Goal: Task Accomplishment & Management: Complete application form

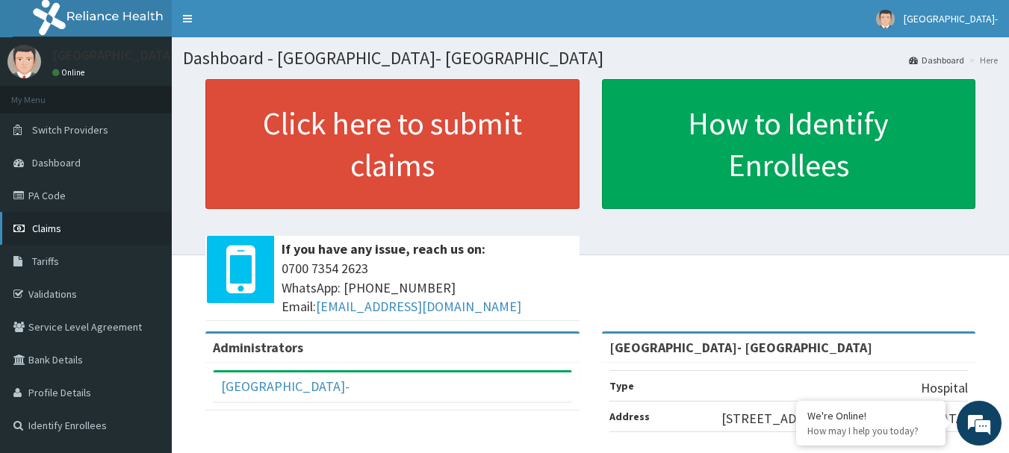
click at [49, 222] on span "Claims" at bounding box center [46, 228] width 29 height 13
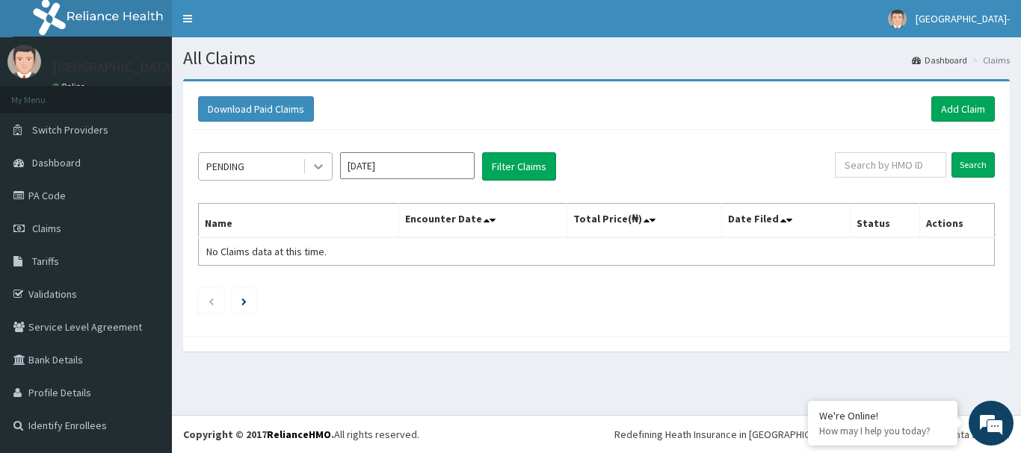
click at [318, 168] on icon at bounding box center [318, 167] width 9 height 5
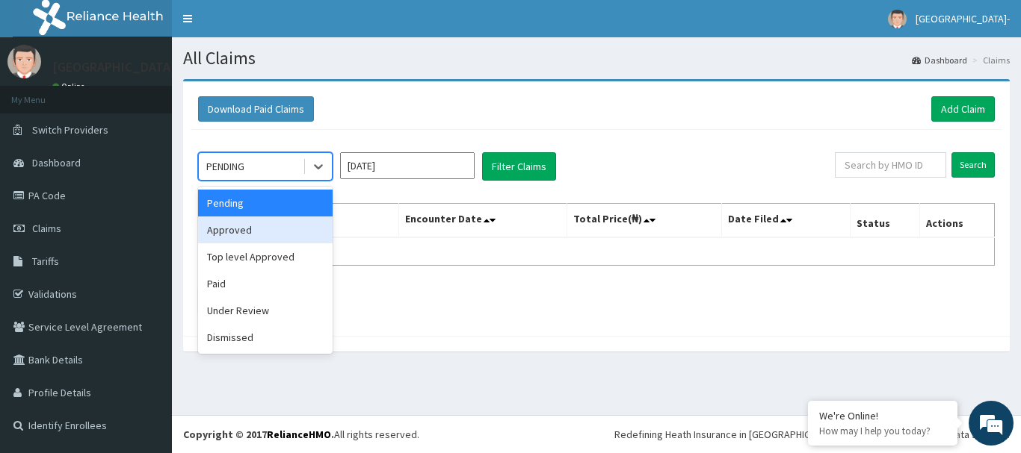
click at [288, 235] on div "Approved" at bounding box center [265, 230] width 134 height 27
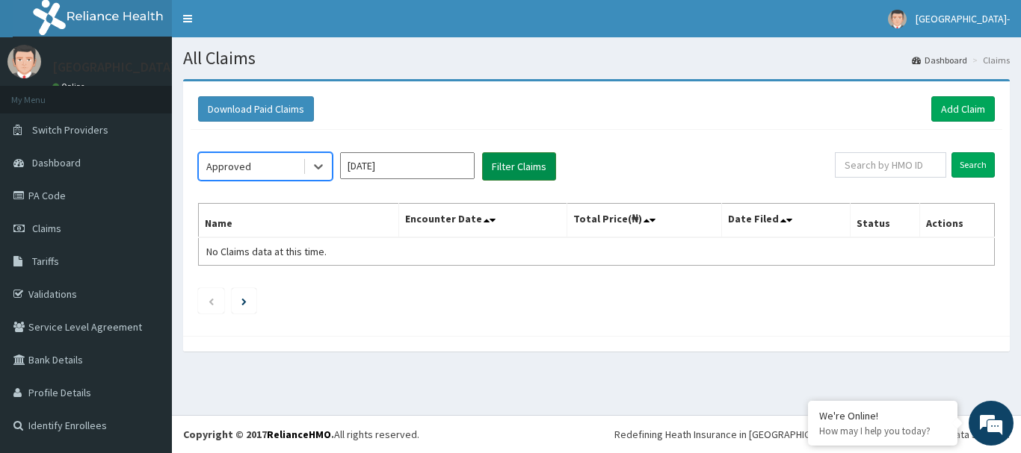
click at [518, 161] on button "Filter Claims" at bounding box center [519, 166] width 74 height 28
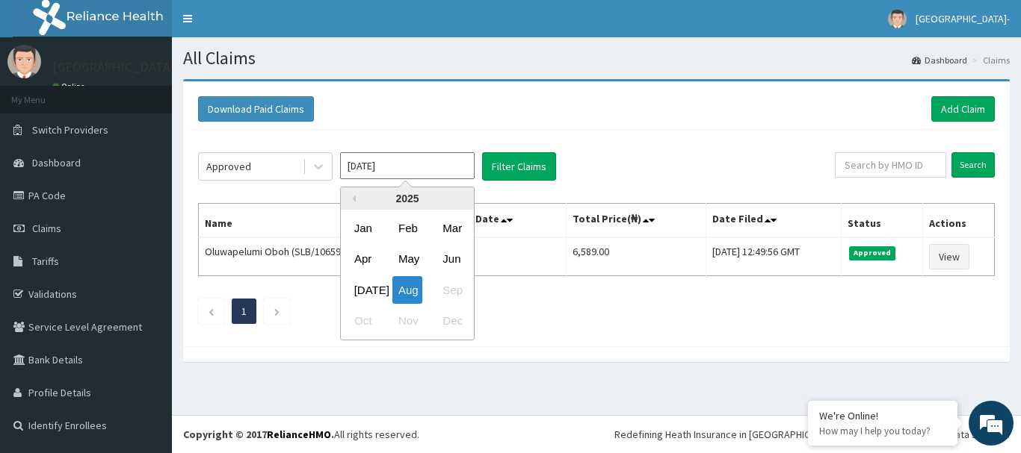
click at [459, 164] on input "Aug 2025" at bounding box center [407, 165] width 134 height 27
click at [365, 283] on div "Jul" at bounding box center [363, 290] width 30 height 28
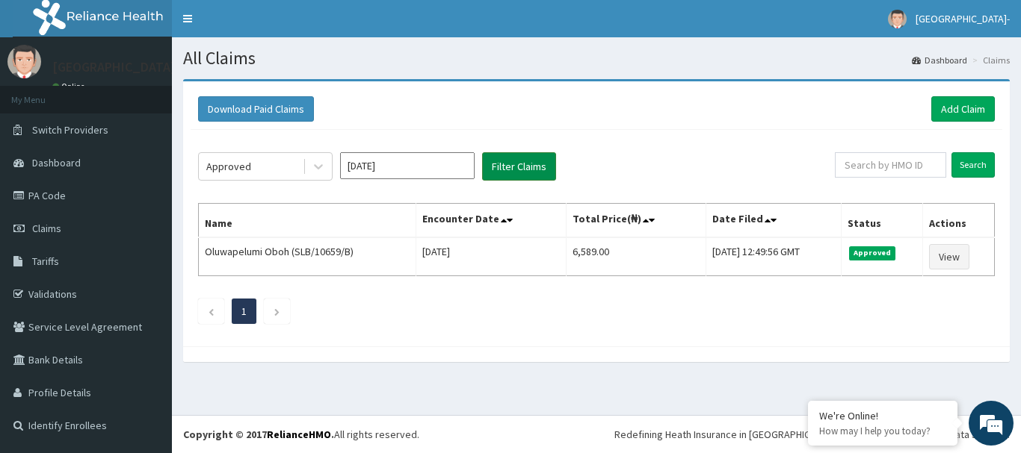
click at [498, 172] on button "Filter Claims" at bounding box center [519, 166] width 74 height 28
click at [296, 167] on div "Approved" at bounding box center [251, 167] width 104 height 24
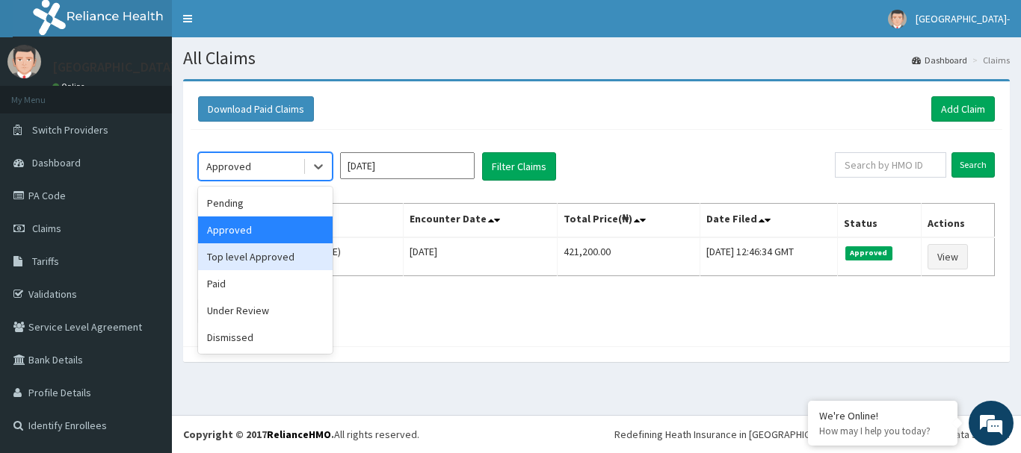
click at [288, 253] on div "Top level Approved" at bounding box center [265, 257] width 134 height 27
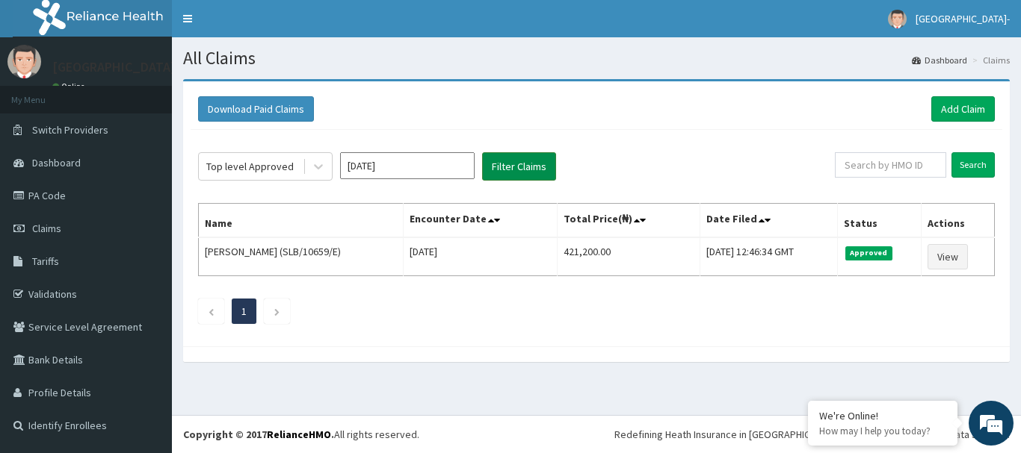
click at [506, 164] on button "Filter Claims" at bounding box center [519, 166] width 74 height 28
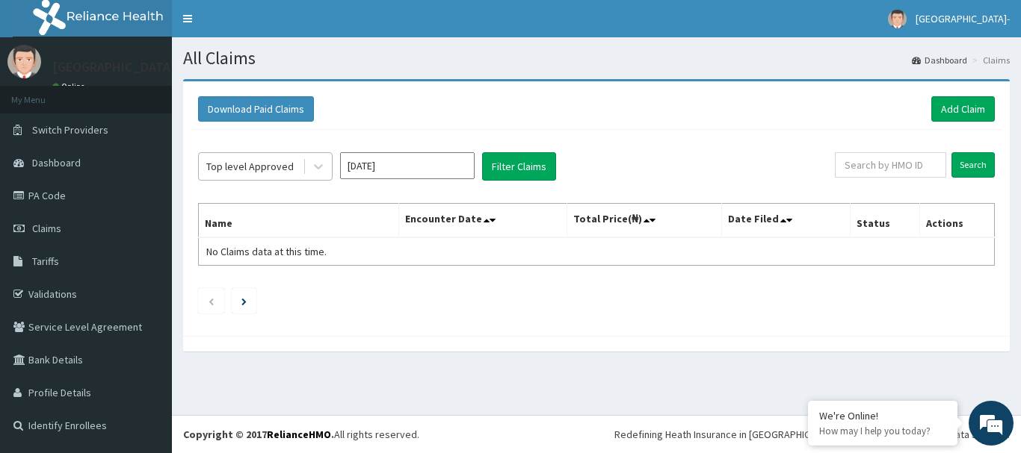
click at [290, 167] on div "Top level Approved" at bounding box center [251, 167] width 104 height 24
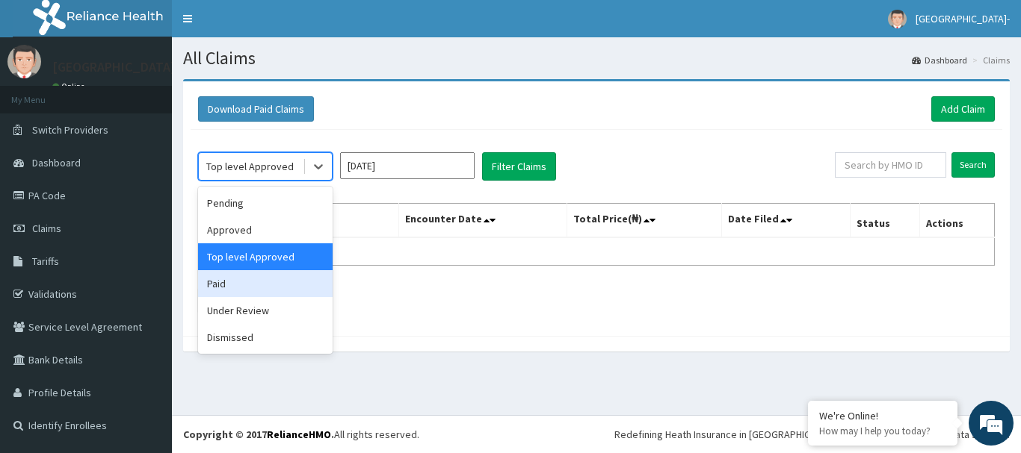
click at [276, 284] on div "Paid" at bounding box center [265, 283] width 134 height 27
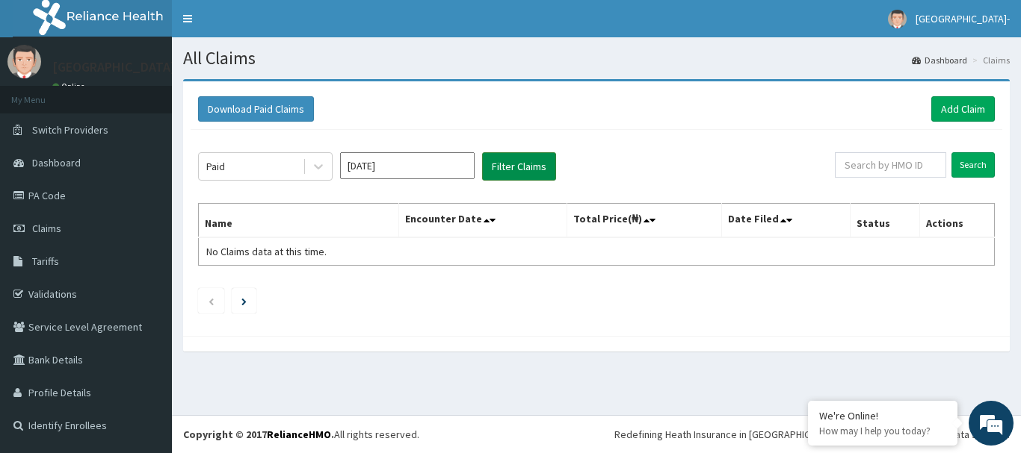
click at [518, 153] on button "Filter Claims" at bounding box center [519, 166] width 74 height 28
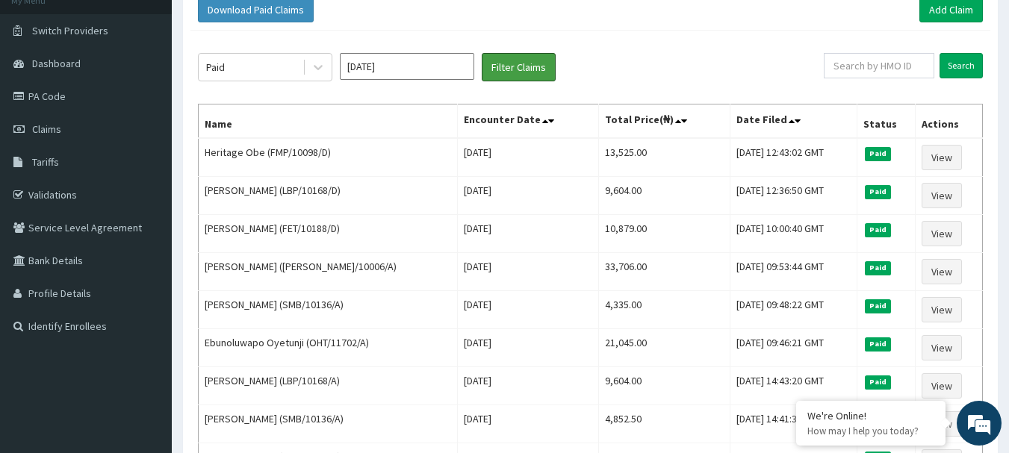
scroll to position [108, 0]
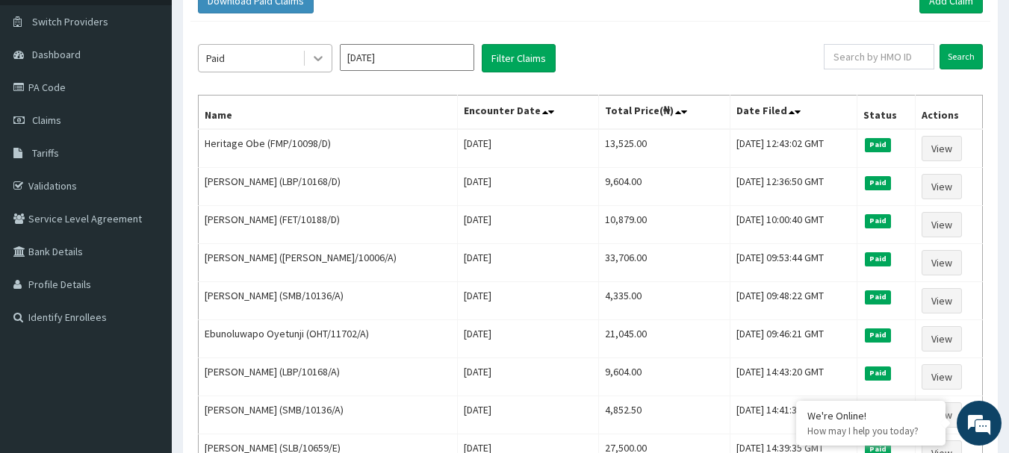
click at [310, 58] on div at bounding box center [318, 58] width 27 height 27
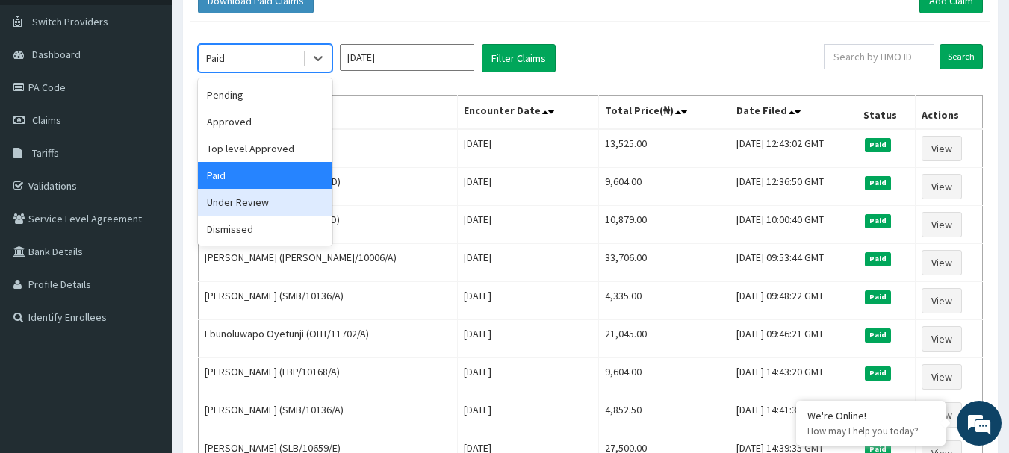
click at [235, 203] on div "Under Review" at bounding box center [265, 202] width 134 height 27
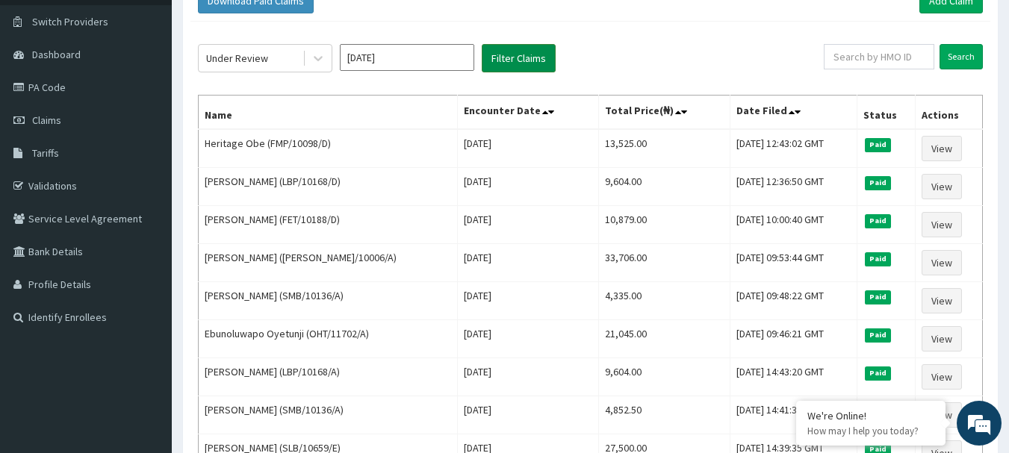
click at [522, 60] on button "Filter Claims" at bounding box center [519, 58] width 74 height 28
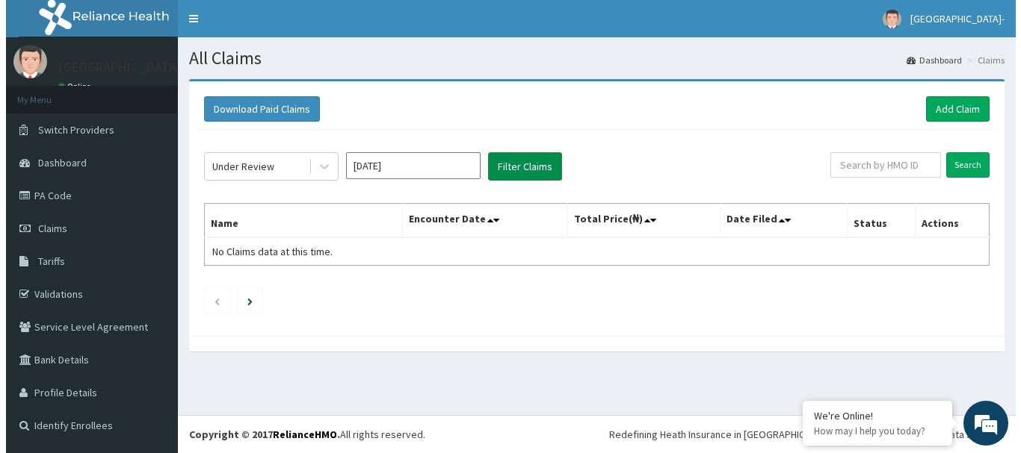
scroll to position [0, 0]
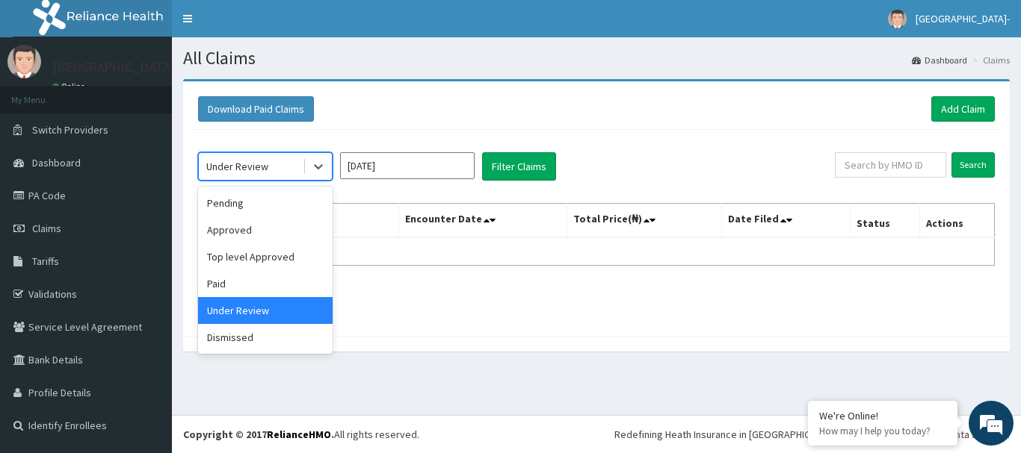
click at [288, 171] on div "Under Review" at bounding box center [251, 167] width 104 height 24
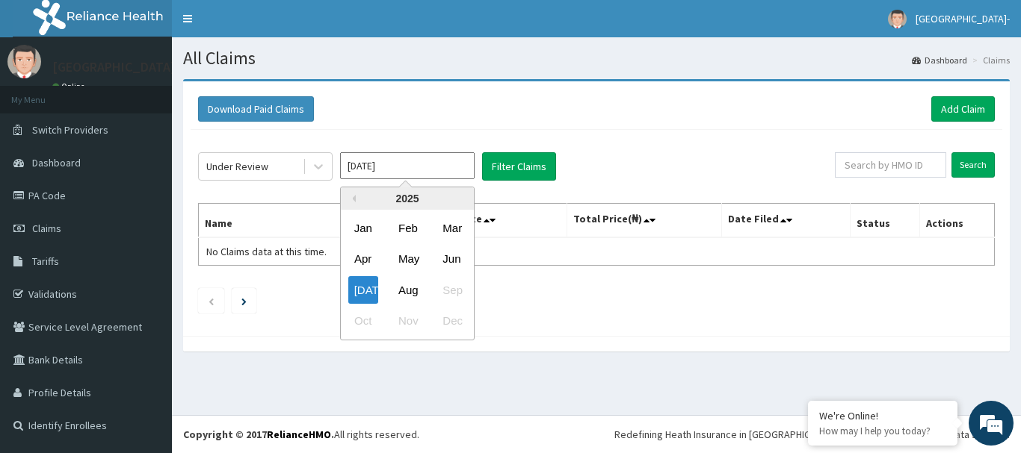
click at [364, 170] on input "Jul 2025" at bounding box center [407, 165] width 134 height 27
click at [400, 290] on div "Aug" at bounding box center [407, 290] width 30 height 28
type input "Aug 2025"
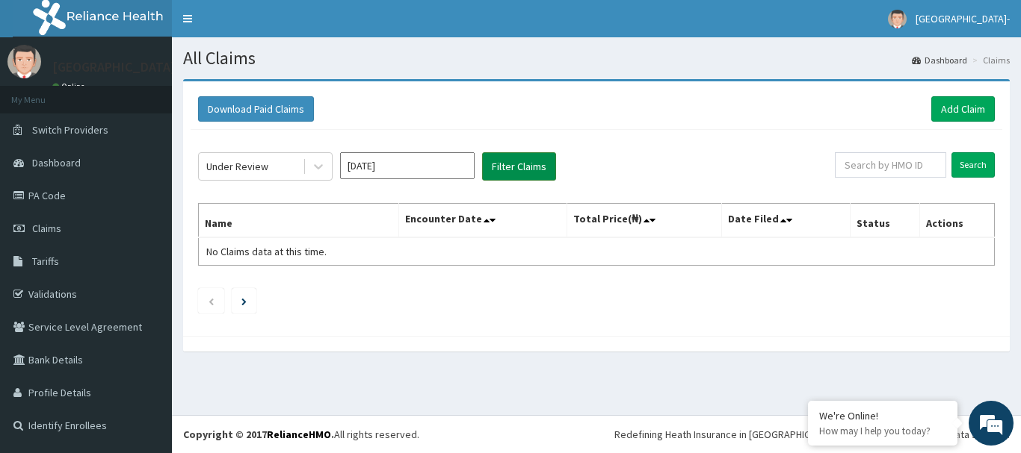
click at [501, 157] on button "Filter Claims" at bounding box center [519, 166] width 74 height 28
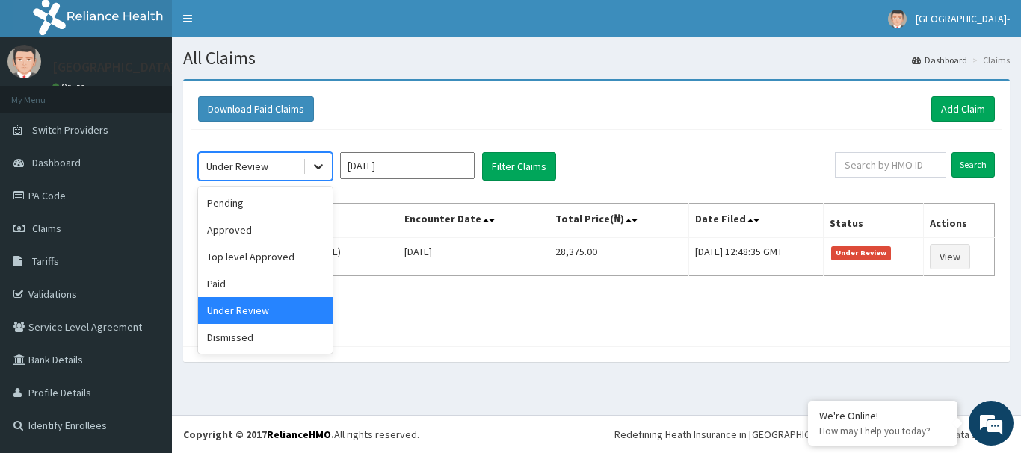
click at [312, 165] on icon at bounding box center [318, 166] width 15 height 15
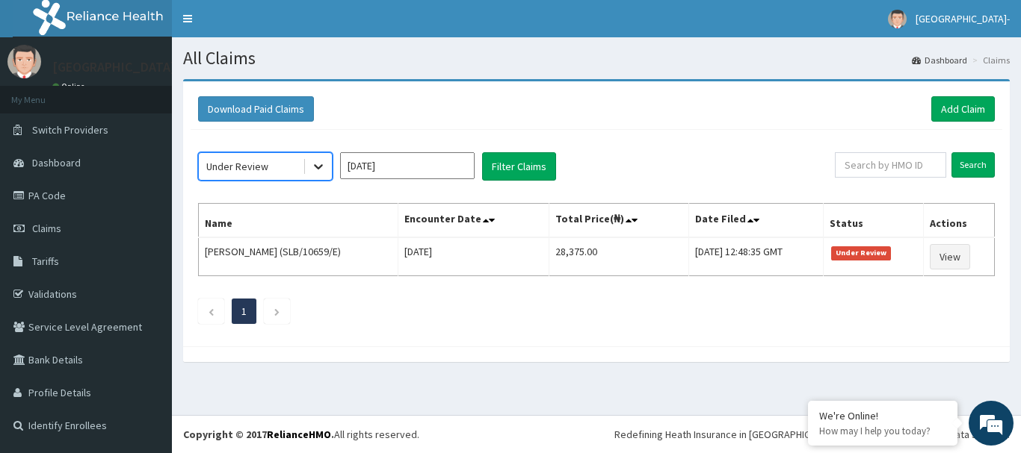
drag, startPoint x: 312, startPoint y: 165, endPoint x: 308, endPoint y: 179, distance: 14.2
click at [308, 179] on div at bounding box center [318, 166] width 27 height 27
click at [312, 172] on icon at bounding box center [318, 166] width 15 height 15
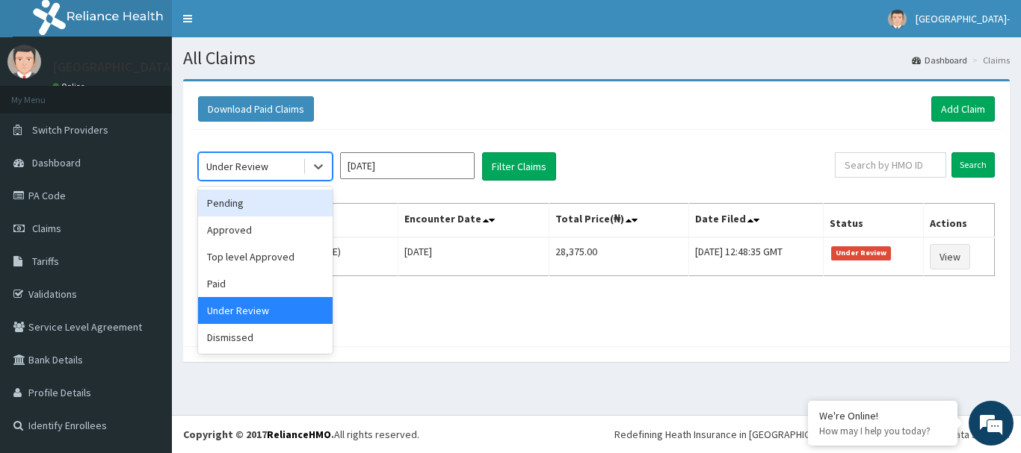
click at [304, 208] on div "Pending" at bounding box center [265, 203] width 134 height 27
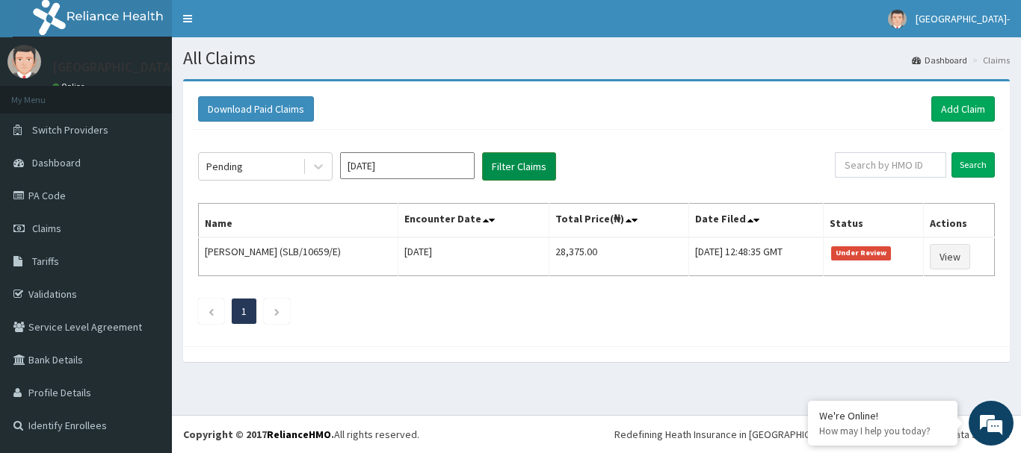
click at [504, 178] on button "Filter Claims" at bounding box center [519, 166] width 74 height 28
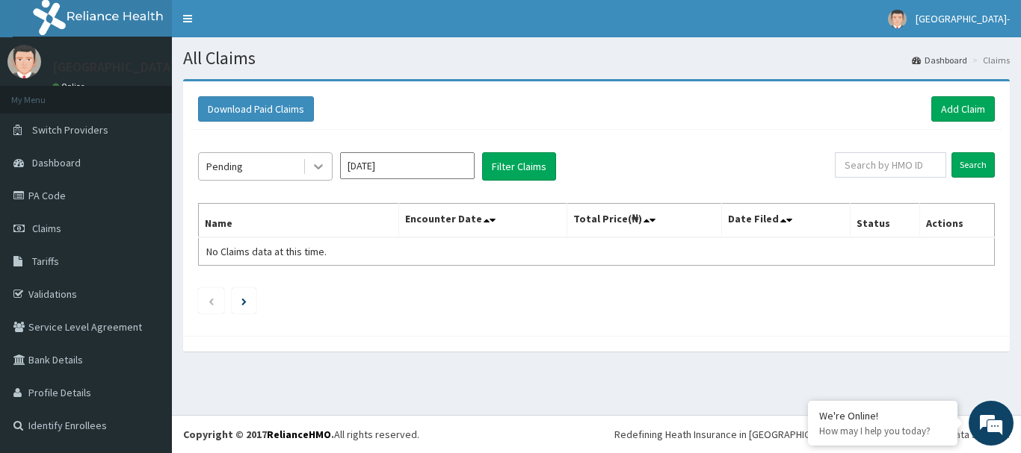
click at [312, 170] on icon at bounding box center [318, 166] width 15 height 15
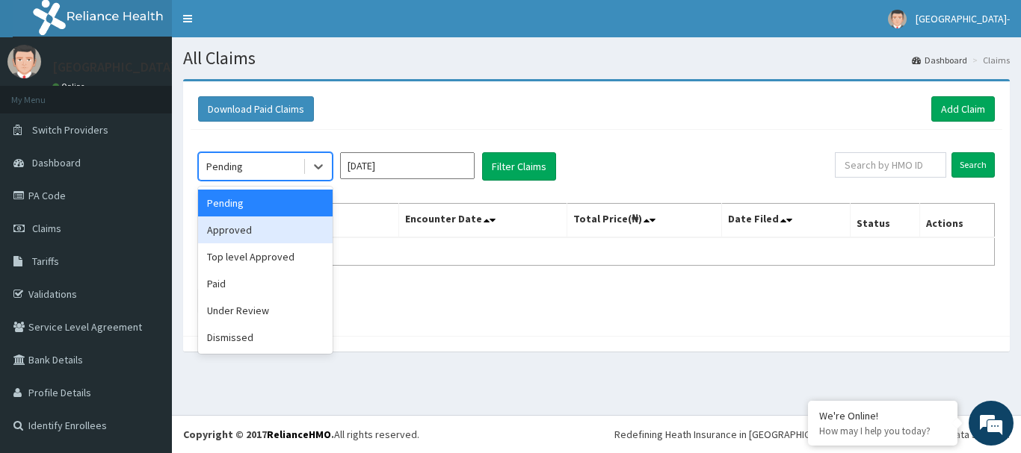
click at [281, 238] on div "Approved" at bounding box center [265, 230] width 134 height 27
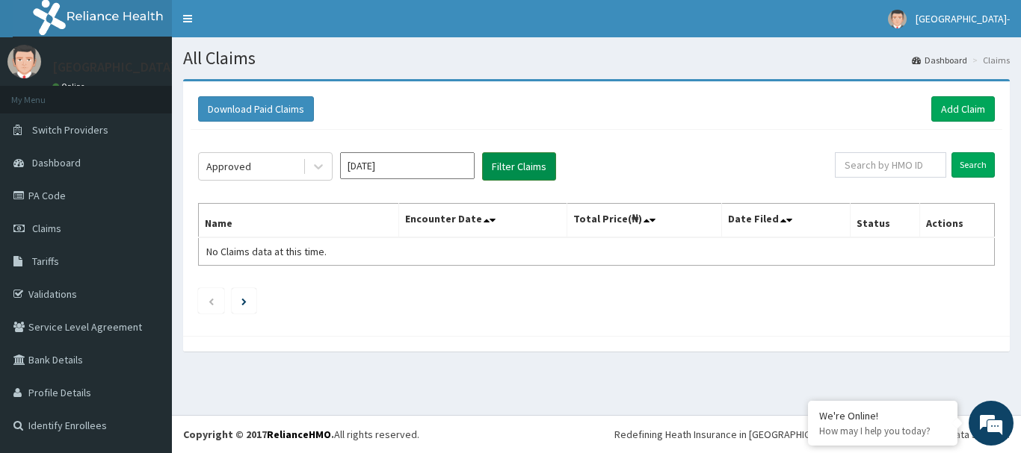
click at [492, 152] on button "Filter Claims" at bounding box center [519, 166] width 74 height 28
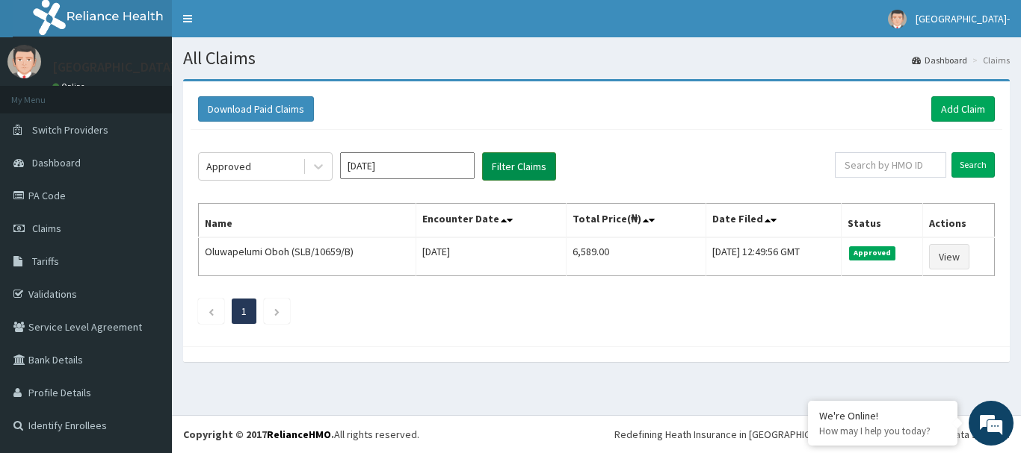
click at [496, 161] on button "Filter Claims" at bounding box center [519, 166] width 74 height 28
click at [312, 164] on icon at bounding box center [318, 166] width 15 height 15
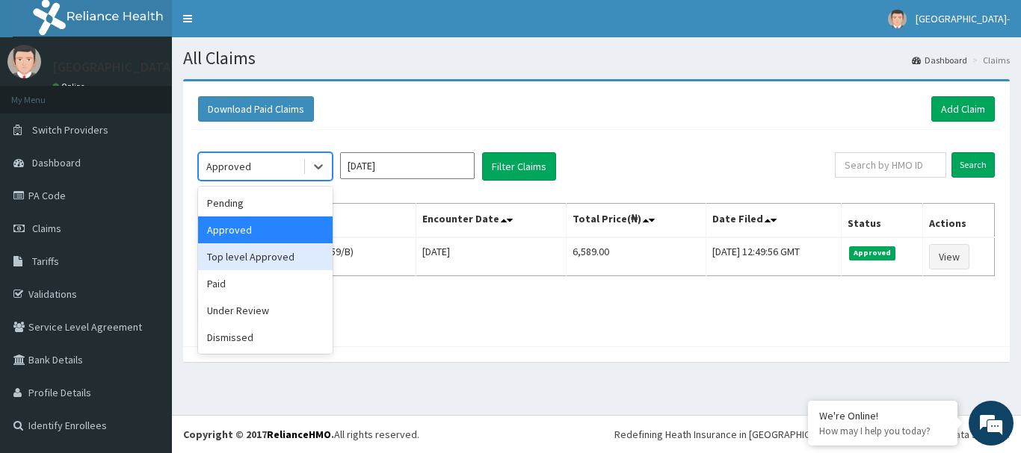
click at [278, 258] on div "Top level Approved" at bounding box center [265, 257] width 134 height 27
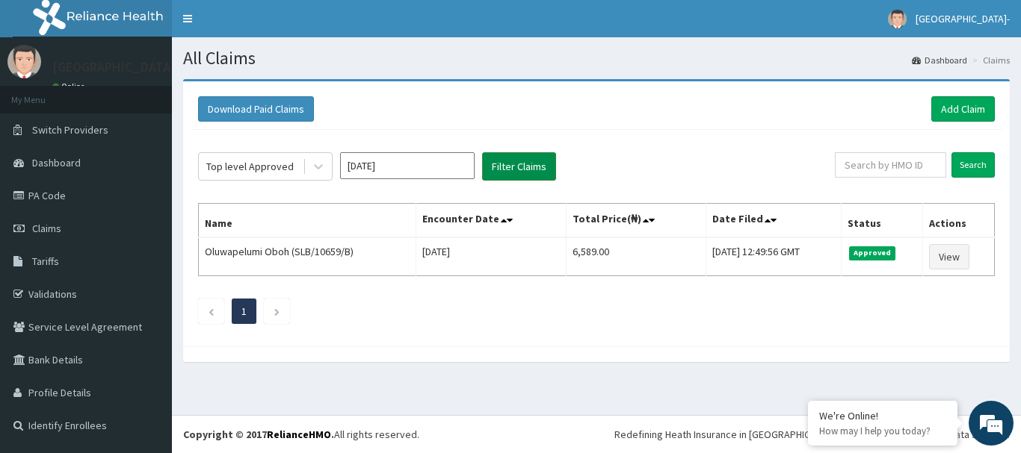
click at [502, 170] on button "Filter Claims" at bounding box center [519, 166] width 74 height 28
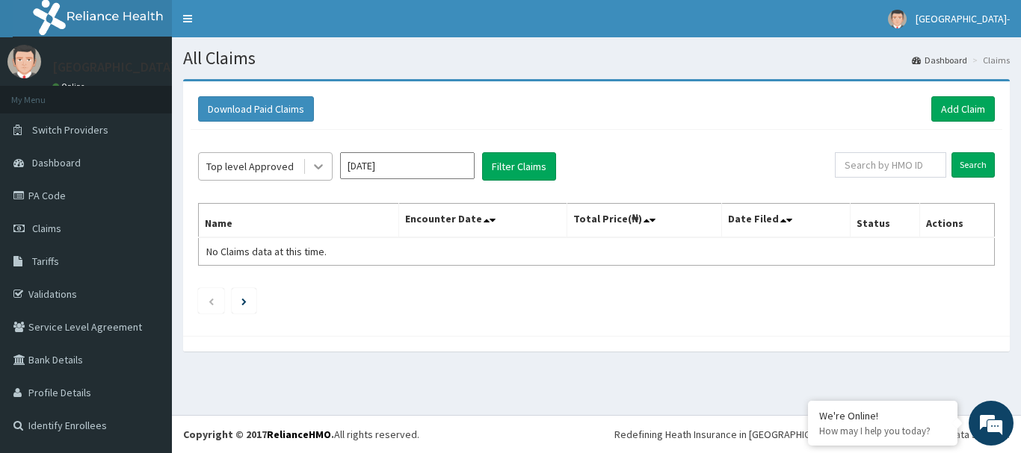
click at [309, 158] on div at bounding box center [318, 166] width 27 height 27
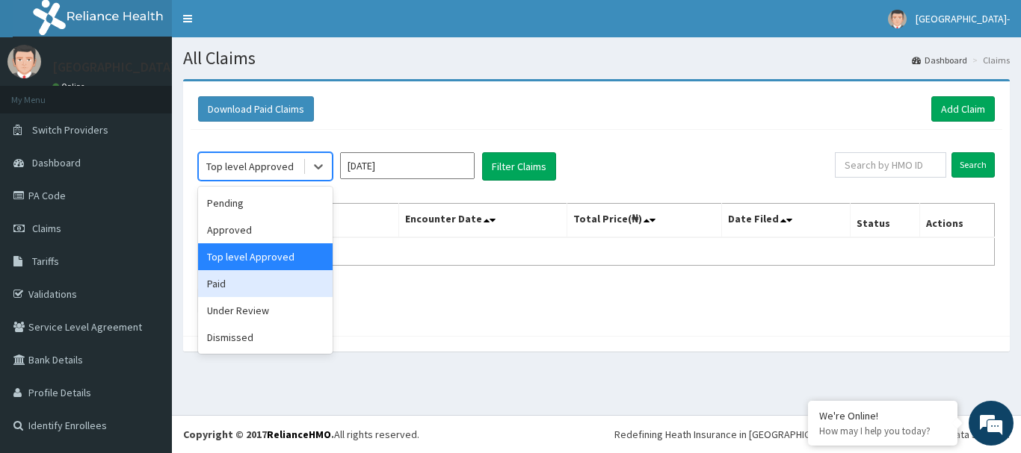
click at [280, 280] on div "Paid" at bounding box center [265, 283] width 134 height 27
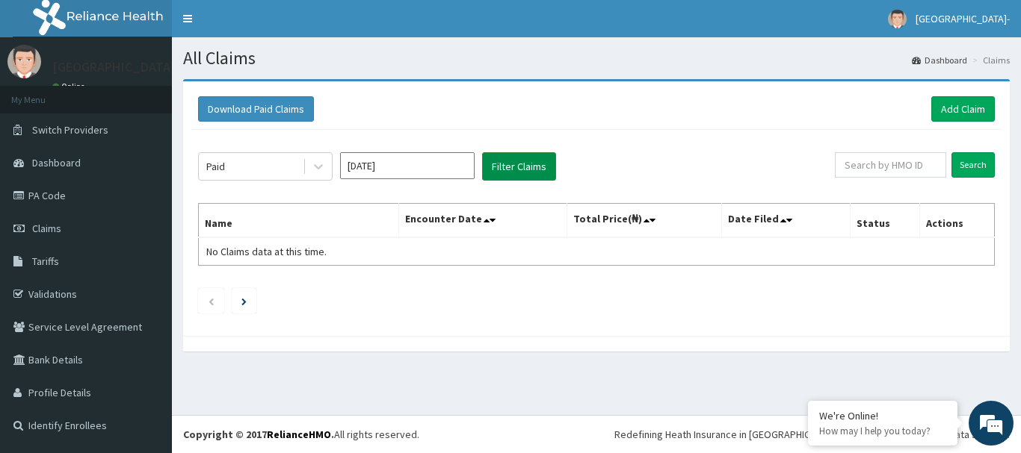
click at [507, 176] on button "Filter Claims" at bounding box center [519, 166] width 74 height 28
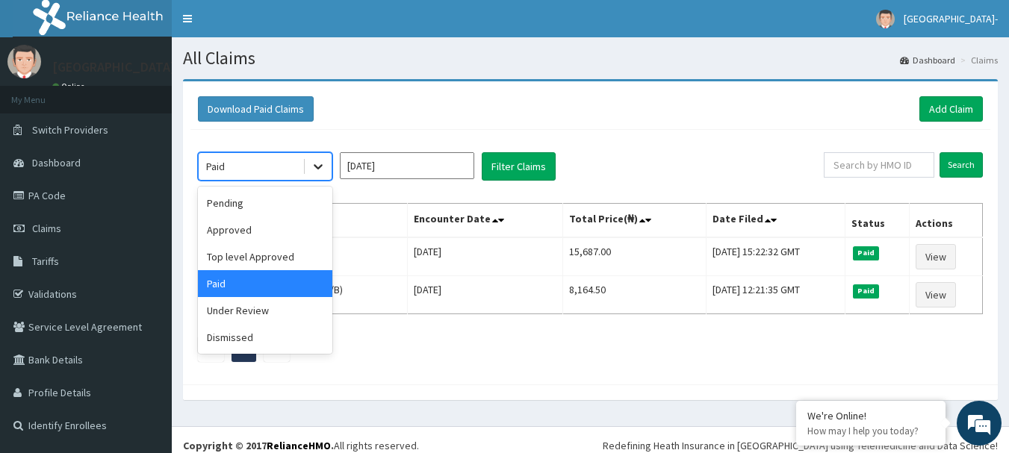
click at [312, 174] on icon at bounding box center [318, 166] width 15 height 15
click at [281, 306] on div "Under Review" at bounding box center [265, 310] width 134 height 27
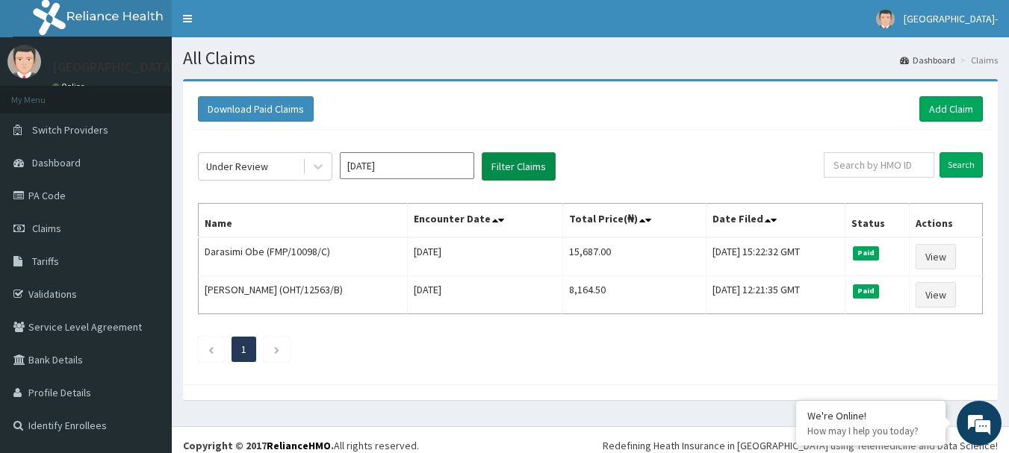
click at [505, 170] on button "Filter Claims" at bounding box center [519, 166] width 74 height 28
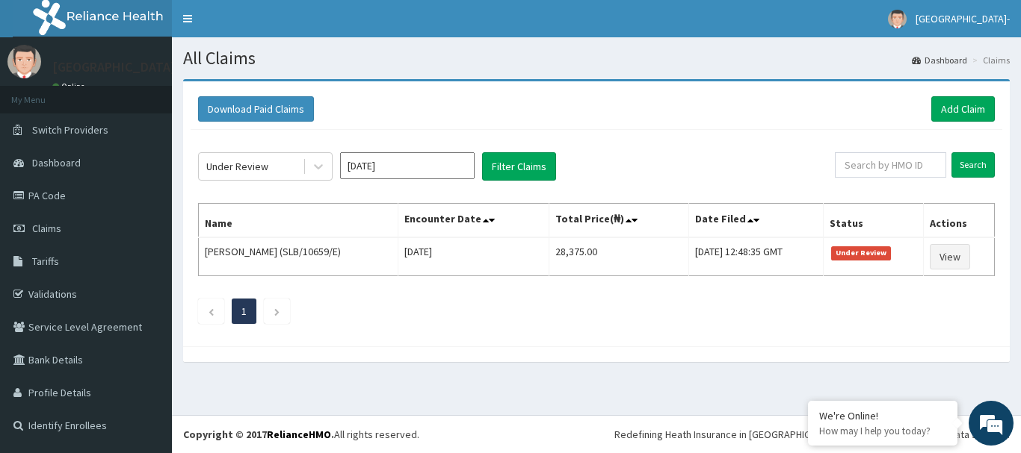
click at [588, 119] on div "Download Paid Claims Add Claim" at bounding box center [596, 108] width 796 height 25
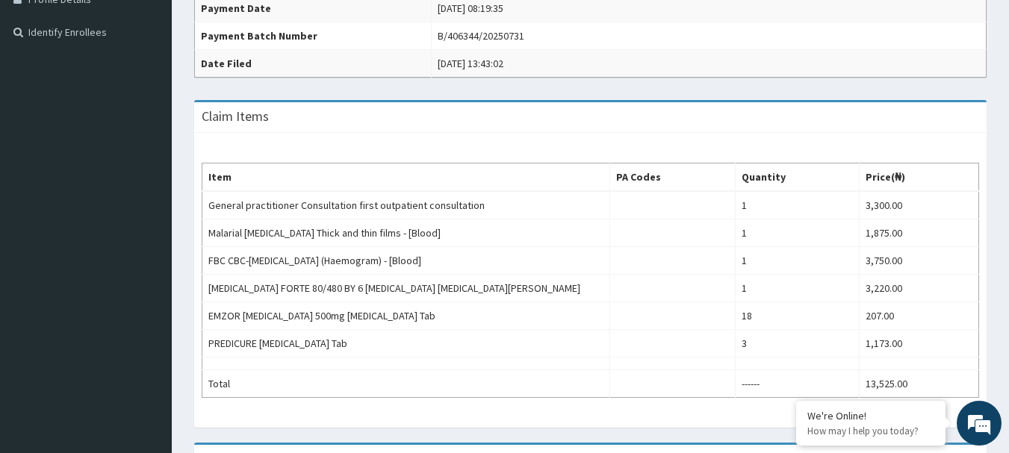
scroll to position [397, 0]
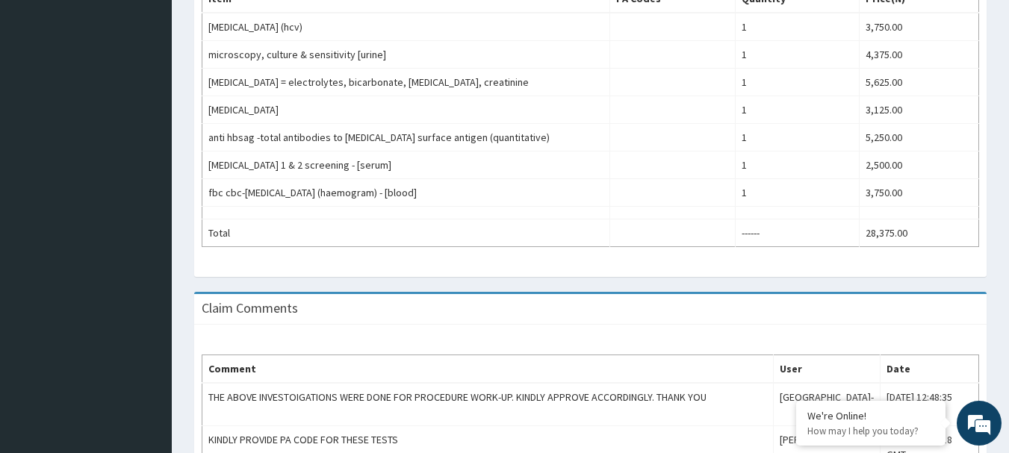
scroll to position [536, 0]
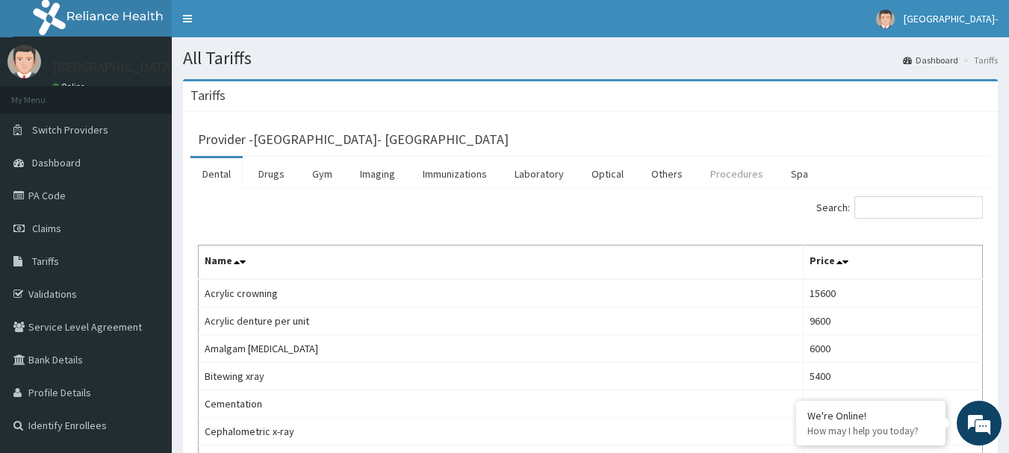
click at [728, 170] on link "Procedures" at bounding box center [737, 173] width 77 height 31
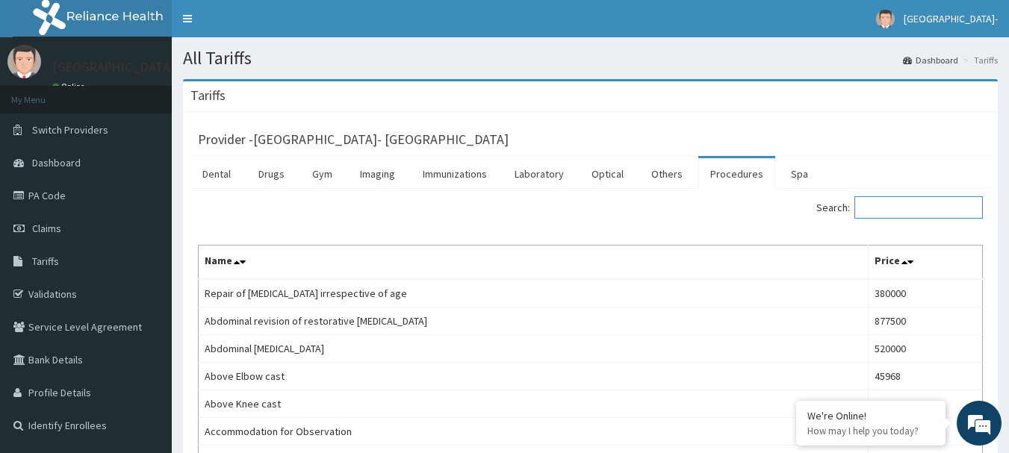
click at [890, 210] on input "Search:" at bounding box center [919, 207] width 129 height 22
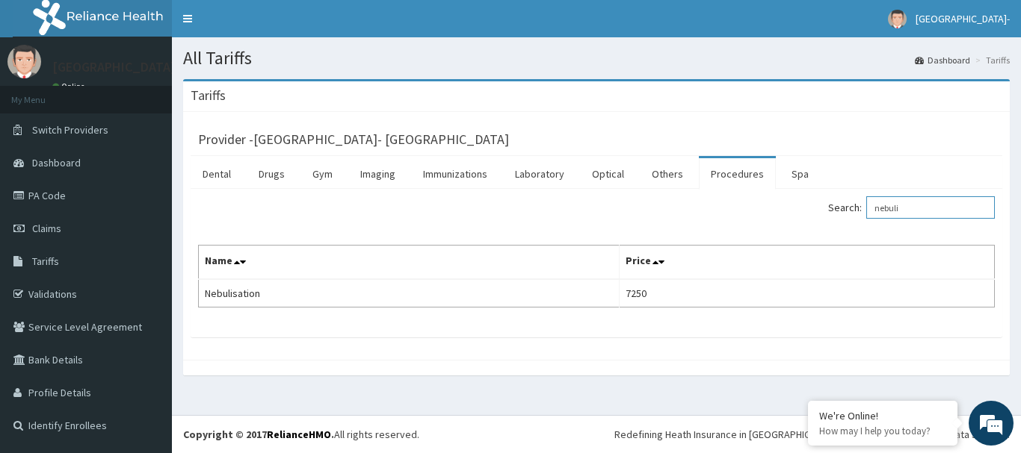
type input "nebuli"
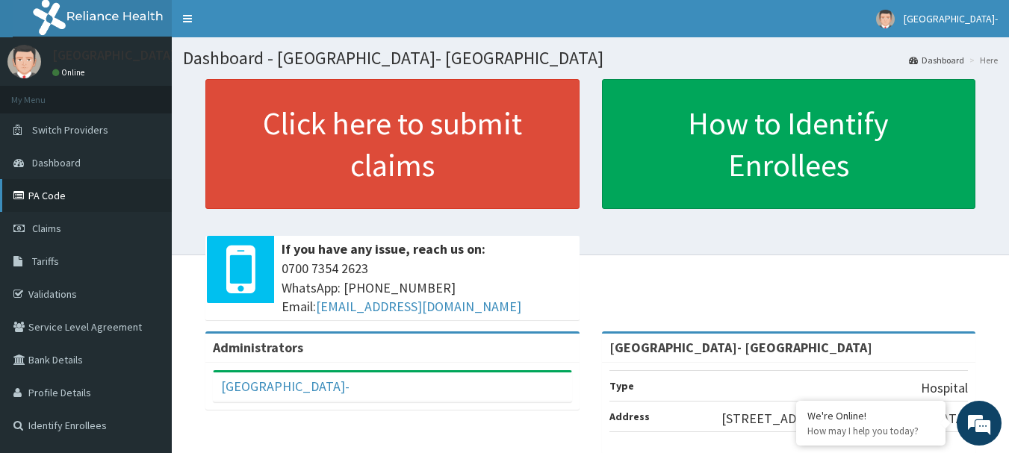
click at [78, 202] on link "PA Code" at bounding box center [86, 195] width 172 height 33
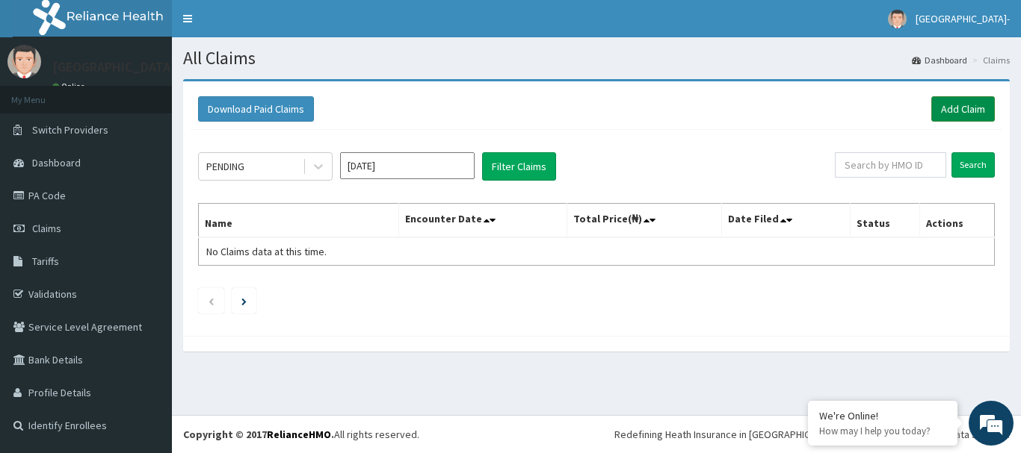
click at [935, 104] on link "Add Claim" at bounding box center [963, 108] width 64 height 25
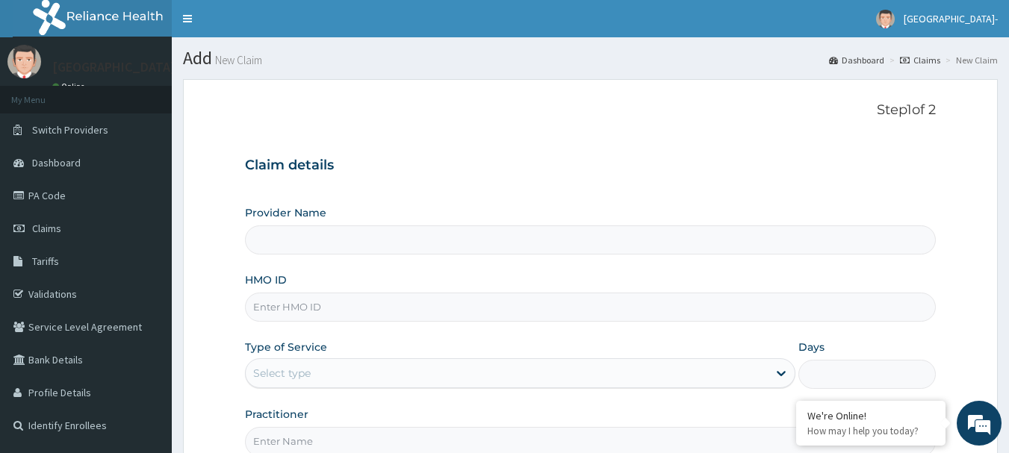
type input "[GEOGRAPHIC_DATA]- [GEOGRAPHIC_DATA]"
click at [386, 311] on input "HMO ID" at bounding box center [591, 307] width 692 height 29
paste input "SLB/10659/B"
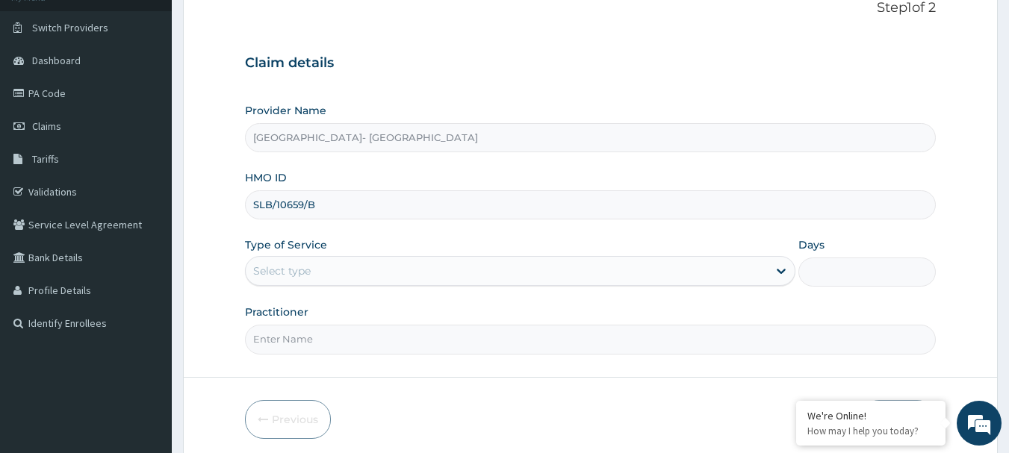
scroll to position [104, 0]
type input "SLB/10659/B"
click at [702, 276] on div "Select type" at bounding box center [507, 270] width 522 height 24
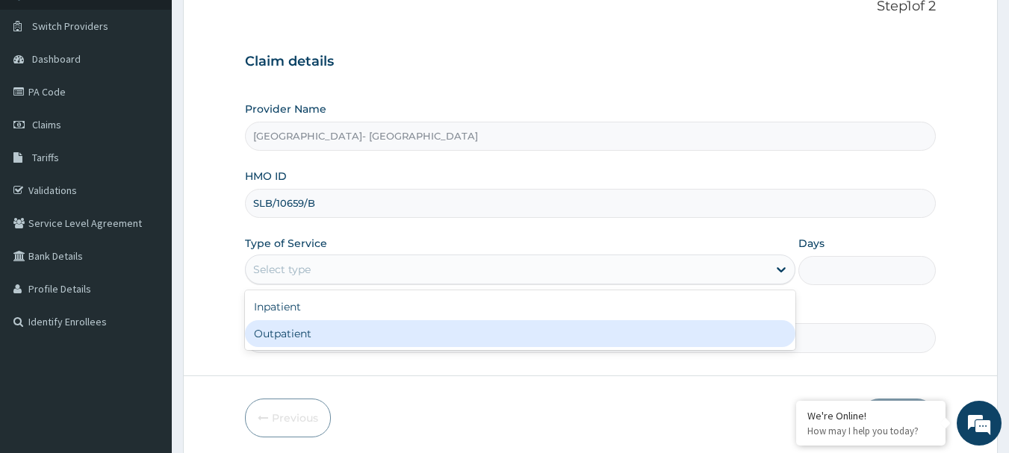
click at [660, 322] on div "Outpatient" at bounding box center [520, 334] width 551 height 27
type input "1"
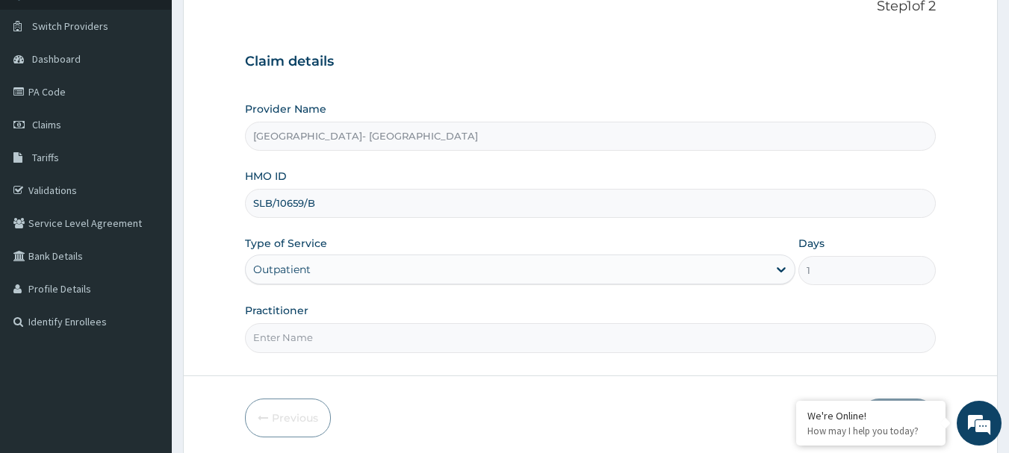
click at [530, 341] on input "Practitioner" at bounding box center [591, 337] width 692 height 29
type input "DR [PERSON_NAME]"
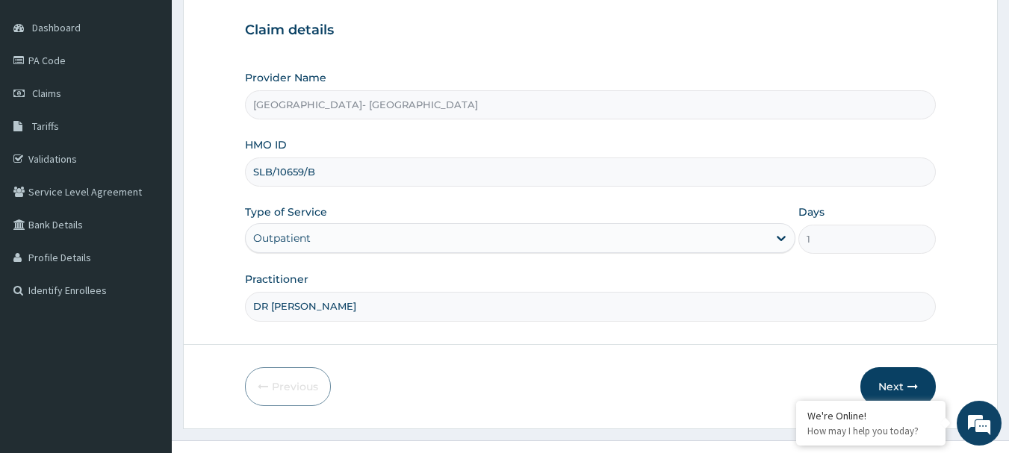
scroll to position [161, 0]
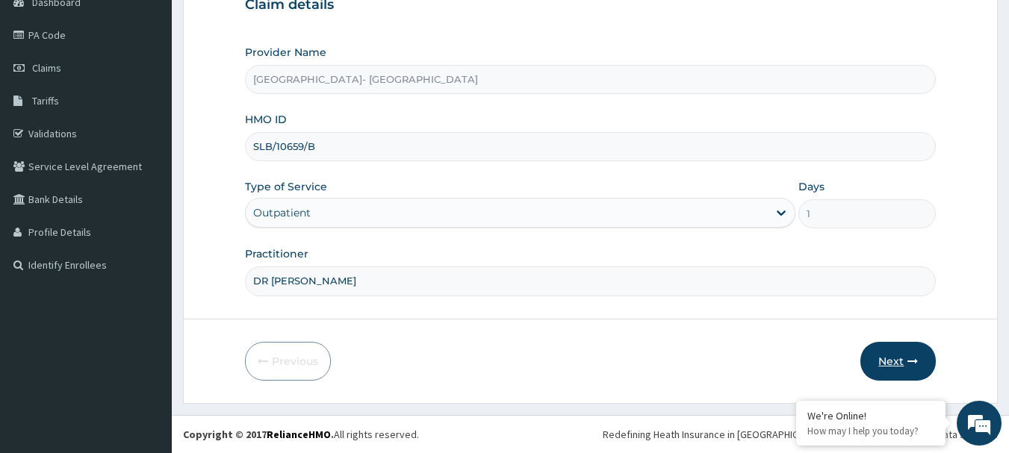
click at [891, 364] on button "Next" at bounding box center [898, 361] width 75 height 39
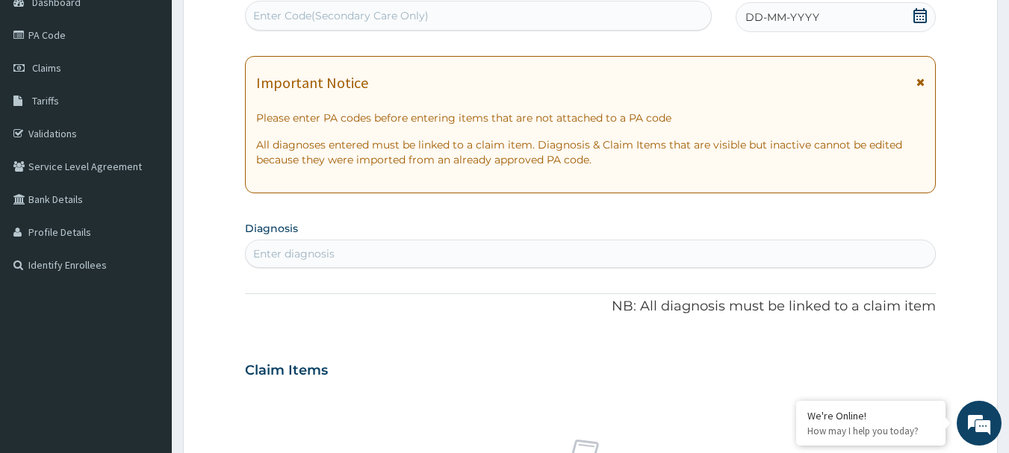
click at [592, 21] on div "Enter Code(Secondary Care Only)" at bounding box center [479, 16] width 466 height 24
paste input "PA/068147"
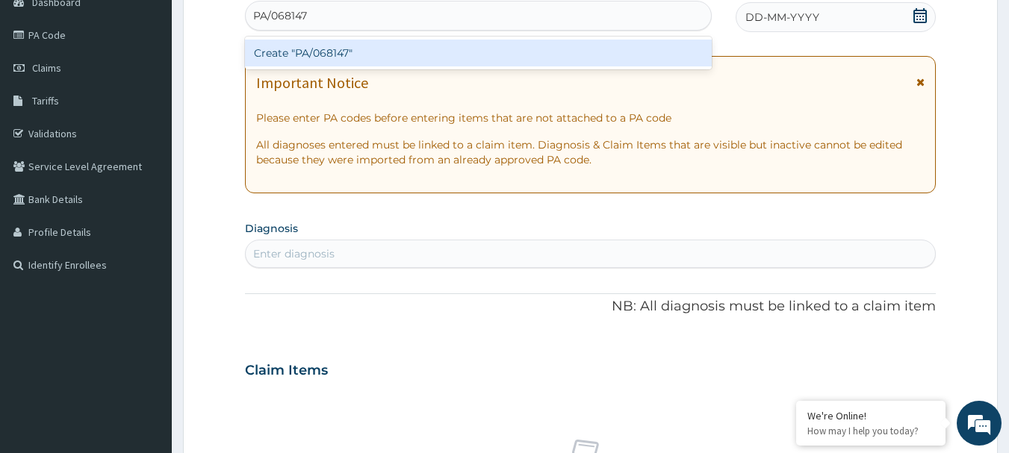
type input "PA/068147"
click at [199, 134] on form "Step 2 of 2 PA Code / Prescription Code option Create "PA/068147" focused, 1 of…" at bounding box center [590, 391] width 815 height 944
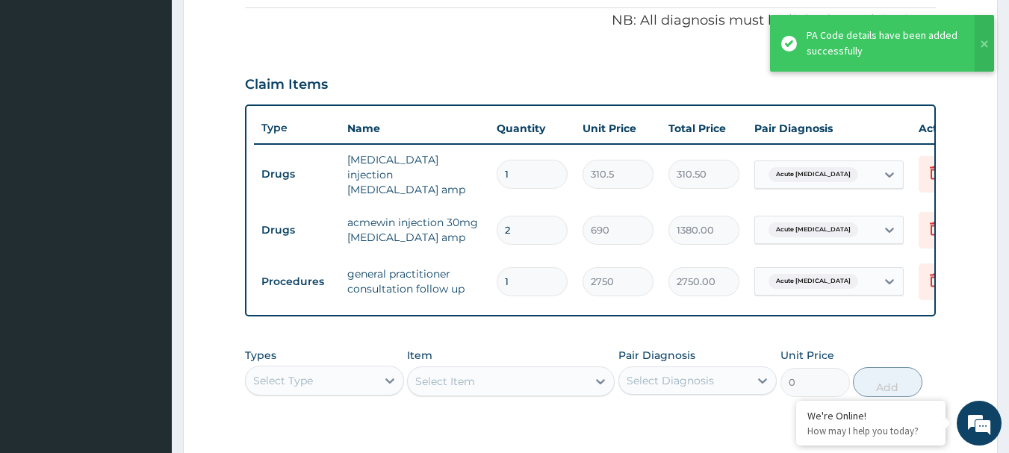
scroll to position [498, 0]
